Goal: Transaction & Acquisition: Purchase product/service

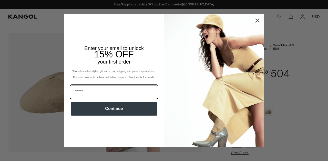
scroll to position [0, 105]
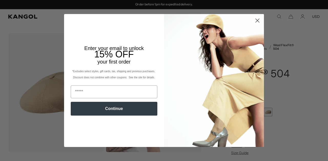
click at [253, 20] on circle "Close dialog" at bounding box center [257, 20] width 8 height 8
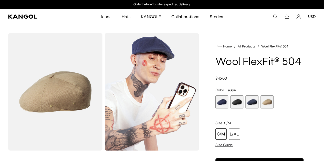
scroll to position [0, 0]
click at [292, 71] on div "Home / All Products / Wool FlexFit® 504 Wool FlexFit® 504 Regular price $45.00 …" at bounding box center [259, 138] width 113 height 211
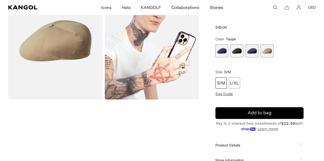
scroll to position [0, 105]
drag, startPoint x: 231, startPoint y: 60, endPoint x: 235, endPoint y: 60, distance: 3.8
click at [228, 58] on span "1 of 4" at bounding box center [221, 51] width 13 height 13
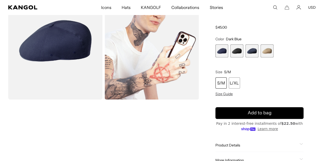
click at [243, 58] on span "2 of 4" at bounding box center [236, 51] width 13 height 13
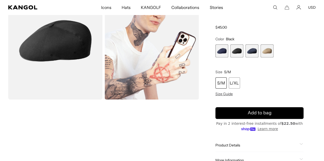
click at [251, 58] on span "3 of 4" at bounding box center [251, 51] width 13 height 13
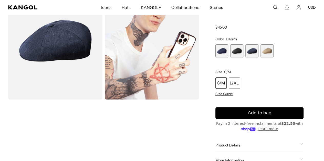
click at [264, 58] on span "4 of 4" at bounding box center [266, 51] width 13 height 13
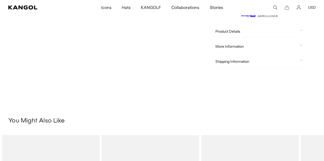
scroll to position [154, 0]
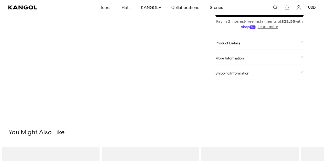
click at [253, 50] on div "Product Details The Wool Flexfit 504 is a 6 panel baseball cap. This bestseller…" at bounding box center [259, 43] width 88 height 13
click at [299, 45] on span at bounding box center [301, 43] width 4 height 4
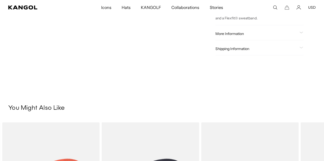
click at [285, 36] on div "More Information" at bounding box center [259, 33] width 88 height 5
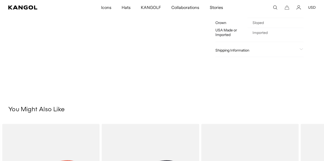
scroll to position [0, 0]
click at [277, 53] on span "Shipping Information" at bounding box center [256, 50] width 82 height 5
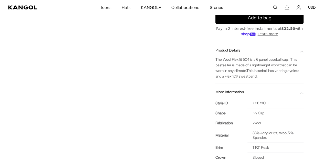
scroll to position [128, 0]
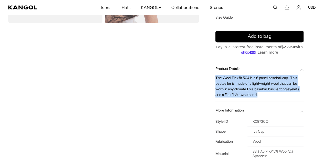
drag, startPoint x: 230, startPoint y: 90, endPoint x: 225, endPoint y: 85, distance: 6.6
click at [225, 85] on div "Home / All Products / Wool FlexFit® 504 Wool FlexFit® 504 Regular price $45.00 …" at bounding box center [259, 65] width 113 height 320
click at [253, 97] on span "The Wool Flexfit 504 is a 6 panel baseball cap. This bestseller is made of a li…" at bounding box center [257, 86] width 84 height 21
click at [268, 98] on p "The Wool Flexfit 504 is a 6 panel baseball cap. This bestseller is made of a li…" at bounding box center [259, 86] width 88 height 23
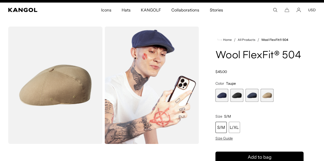
scroll to position [0, 0]
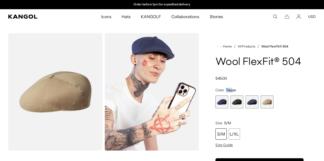
drag, startPoint x: 244, startPoint y: 99, endPoint x: 235, endPoint y: 100, distance: 9.3
